Goal: Task Accomplishment & Management: Use online tool/utility

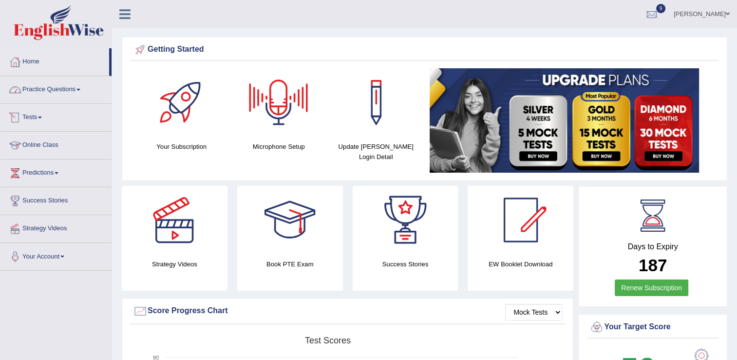
click at [33, 119] on link "Tests" at bounding box center [55, 116] width 111 height 24
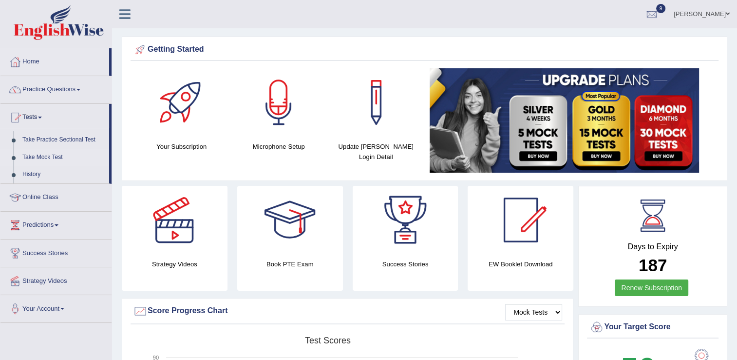
click at [54, 160] on link "Take Mock Test" at bounding box center [63, 158] width 91 height 18
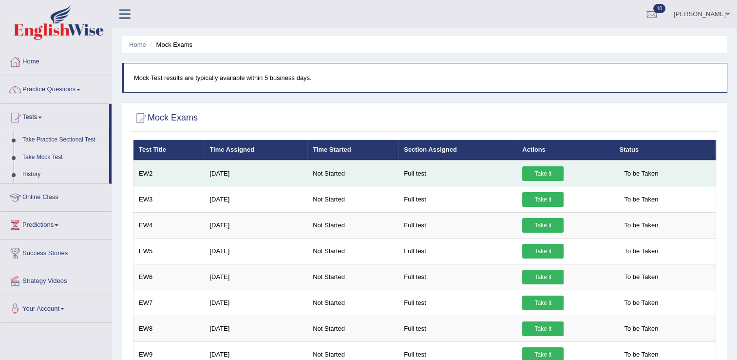
click at [539, 172] on link "Take it" at bounding box center [542, 173] width 41 height 15
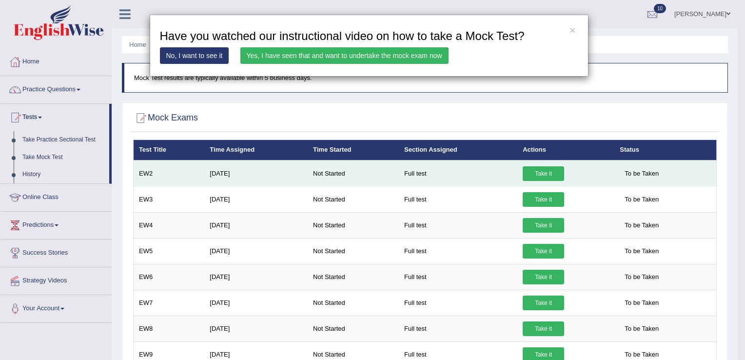
click at [539, 172] on div "× Have you watched our instructional video on how to take a Mock Test? No, I wa…" at bounding box center [372, 180] width 745 height 360
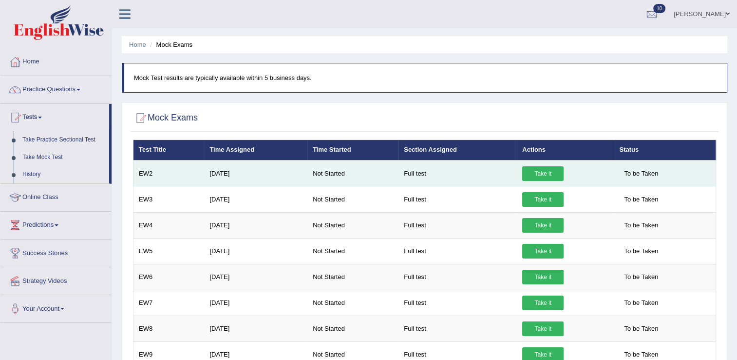
click at [539, 172] on link "Take it" at bounding box center [542, 173] width 41 height 15
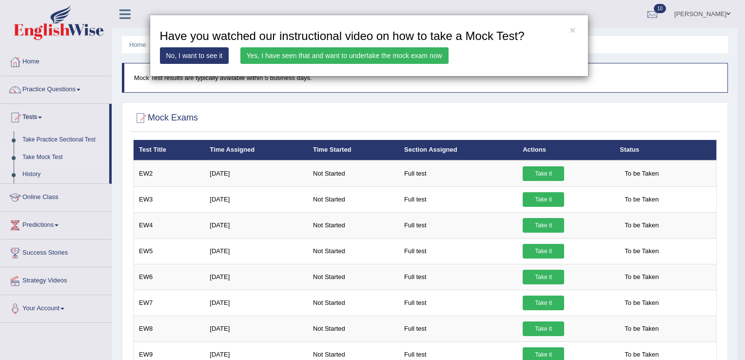
click at [395, 57] on link "Yes, I have seen that and want to undertake the mock exam now" at bounding box center [344, 55] width 208 height 17
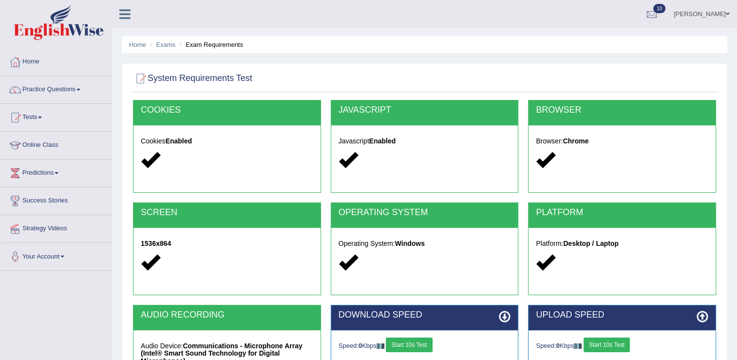
click at [403, 328] on div "DOWNLOAD SPEED" at bounding box center [424, 317] width 187 height 25
click at [401, 344] on button "Start 10s Test" at bounding box center [409, 344] width 46 height 15
click at [393, 342] on div "Speed: 3500 Kbps Start 10s Test" at bounding box center [425, 345] width 172 height 17
click at [599, 344] on button "Start 10s Test" at bounding box center [607, 344] width 46 height 15
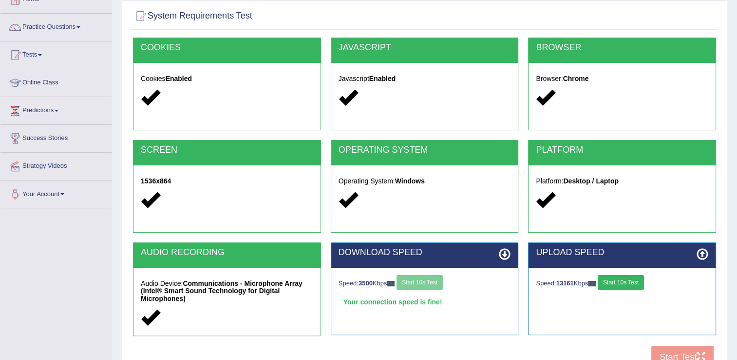
scroll to position [78, 0]
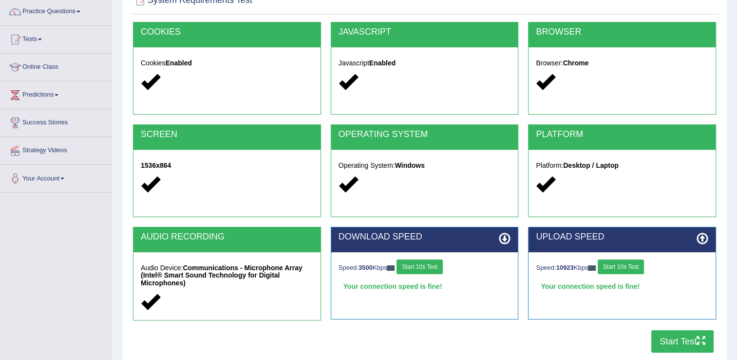
click at [682, 337] on button "Start Test" at bounding box center [682, 341] width 62 height 22
